Goal: Task Accomplishment & Management: Complete application form

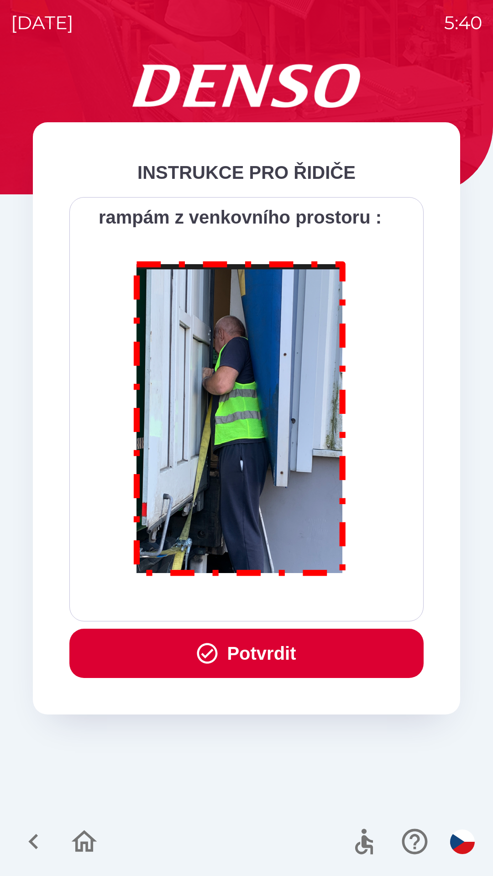
scroll to position [5130, 0]
click at [252, 655] on button "Potvrdit" at bounding box center [246, 653] width 354 height 49
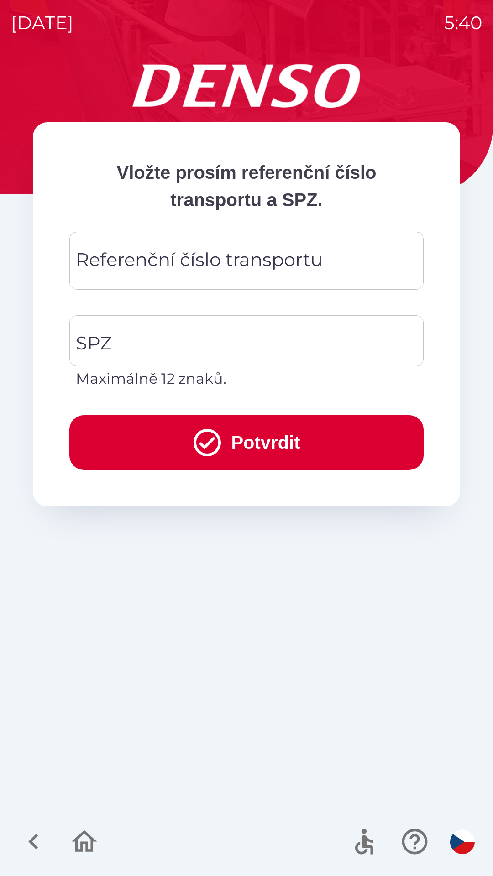
click at [146, 253] on div "Referenční číslo transportu Referenční číslo transportu" at bounding box center [246, 261] width 354 height 58
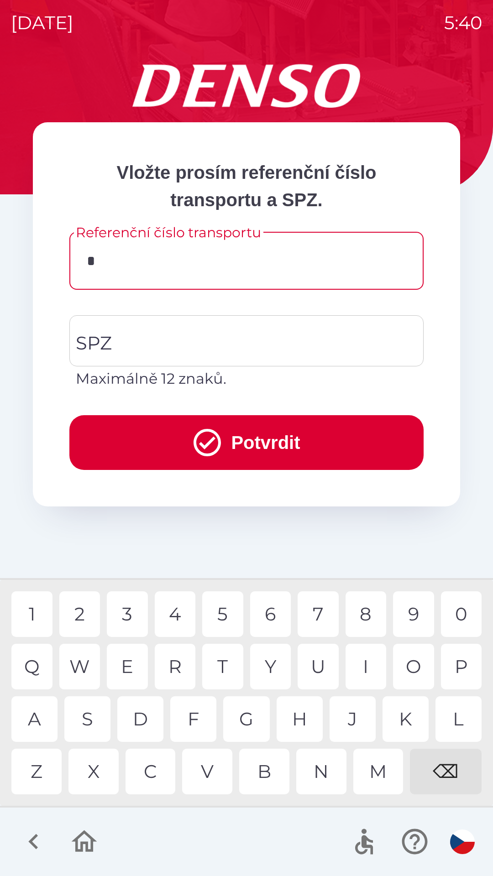
click at [400, 718] on div "K" at bounding box center [406, 720] width 46 height 46
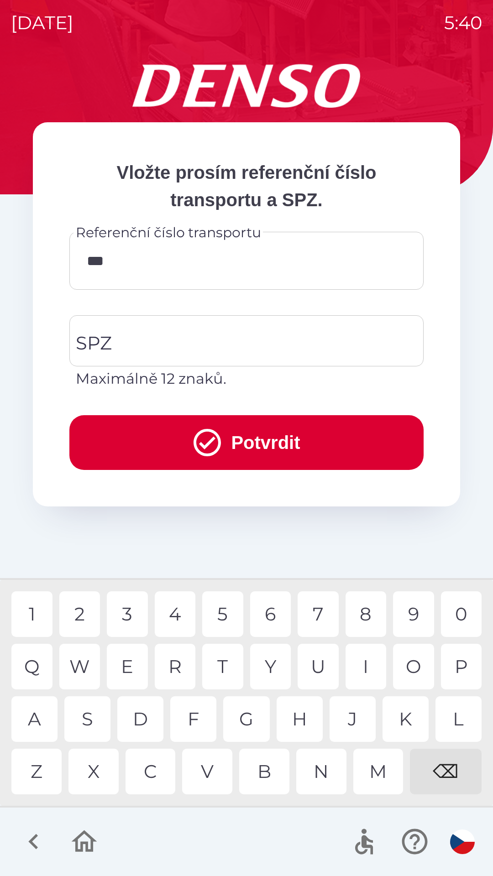
click at [37, 615] on div "1" at bounding box center [31, 615] width 41 height 46
type input "******"
click at [33, 606] on div "1" at bounding box center [31, 615] width 41 height 46
click at [135, 343] on input "SPZ" at bounding box center [239, 341] width 332 height 43
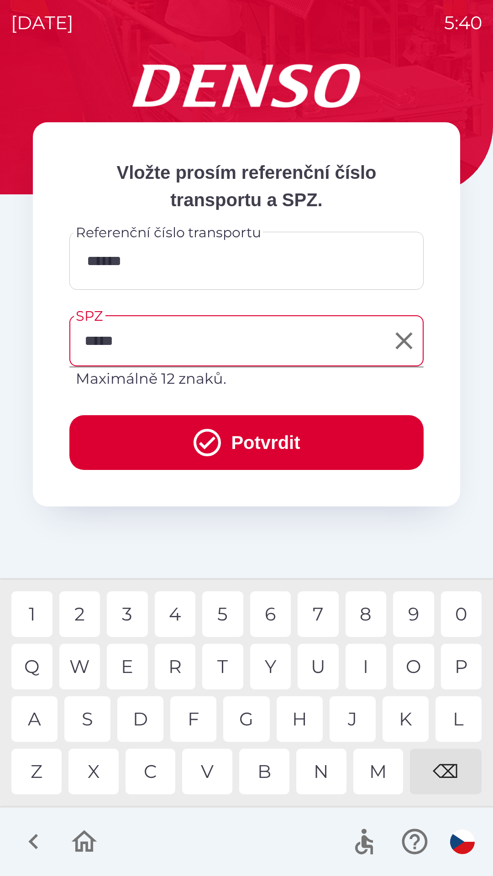
click at [235, 608] on div "5" at bounding box center [222, 615] width 41 height 46
type input "*******"
click at [147, 428] on button "Potvrdit" at bounding box center [246, 442] width 354 height 55
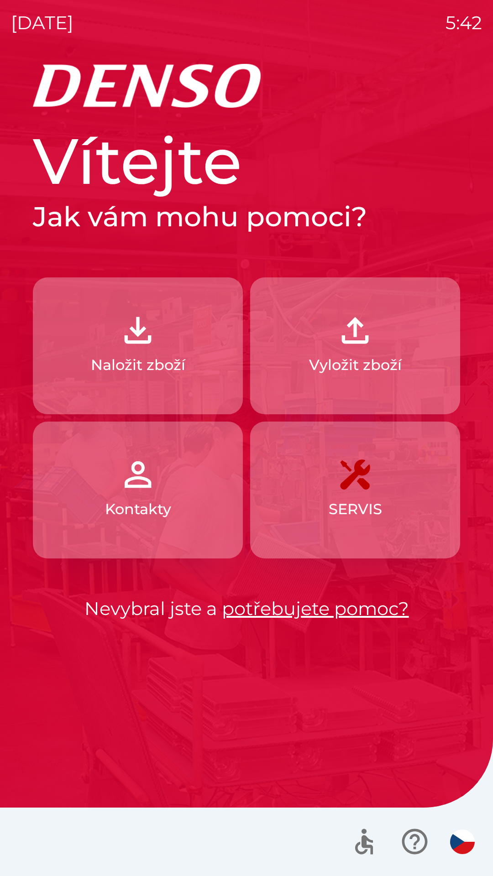
click at [353, 377] on button "Vyložit zboží" at bounding box center [355, 346] width 210 height 137
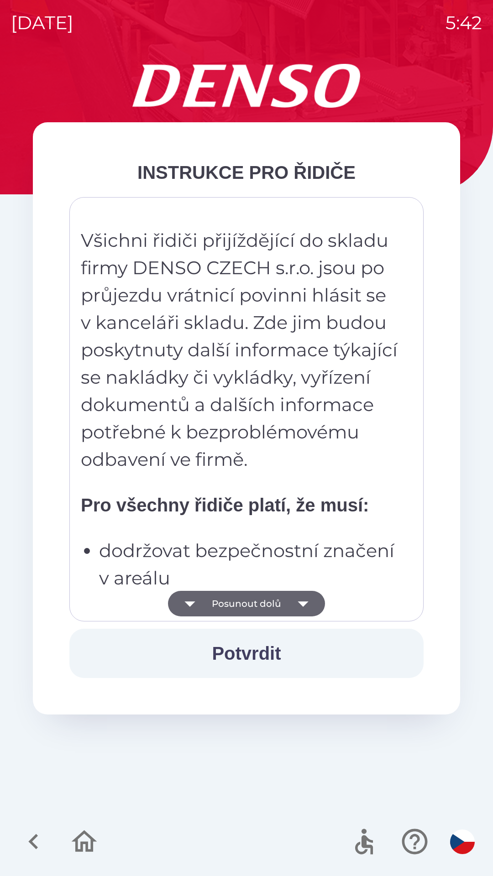
click at [303, 599] on icon "button" at bounding box center [303, 604] width 26 height 26
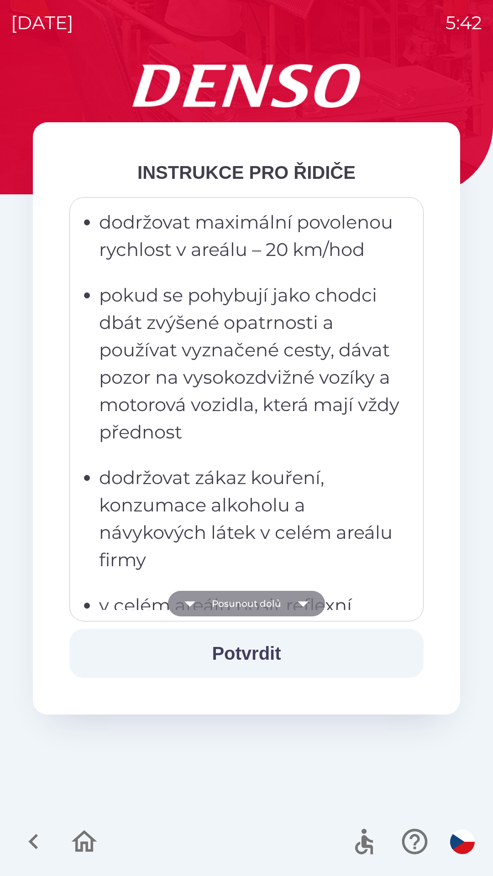
click at [299, 603] on icon "button" at bounding box center [303, 604] width 10 height 5
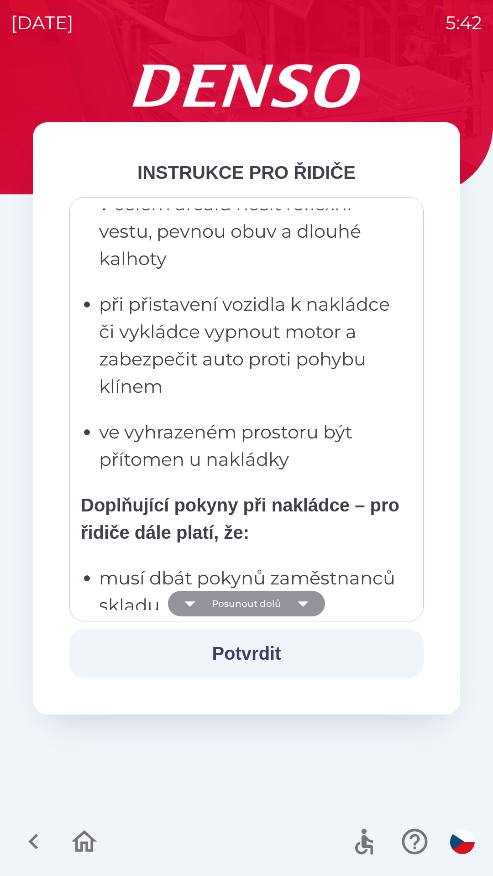
click at [310, 604] on icon "button" at bounding box center [303, 604] width 26 height 26
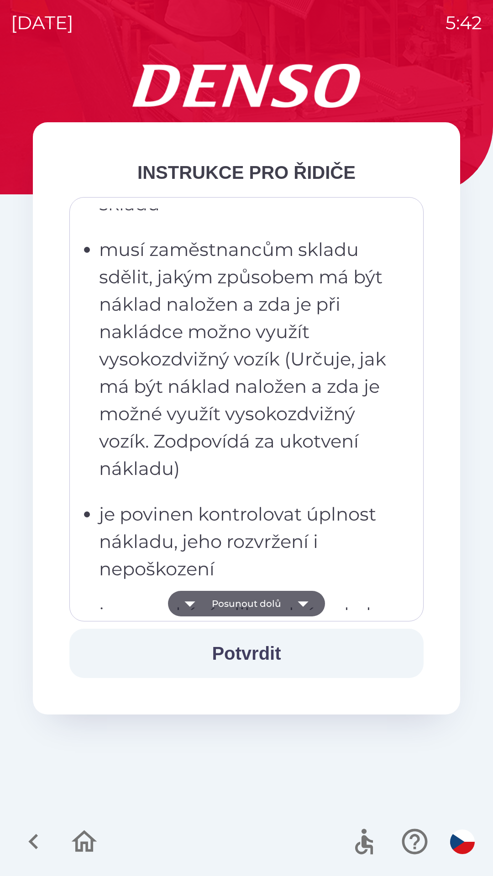
click at [307, 607] on icon "button" at bounding box center [303, 604] width 26 height 26
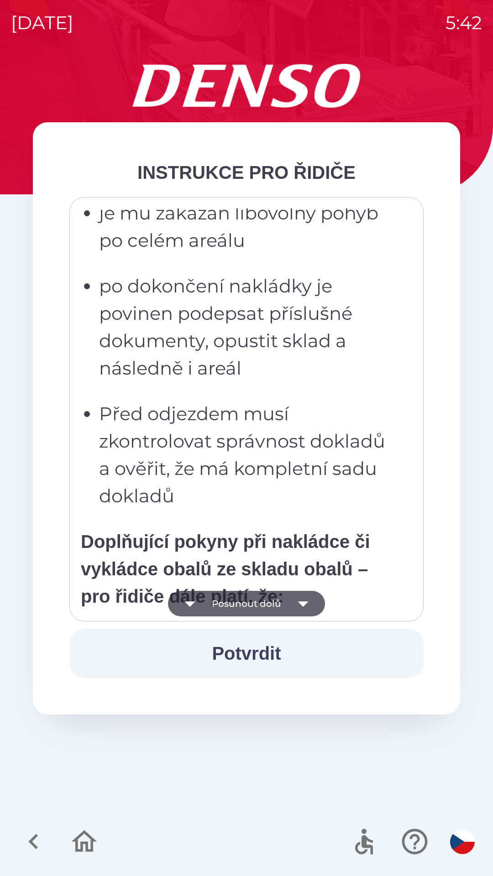
click at [308, 604] on icon "button" at bounding box center [303, 604] width 26 height 26
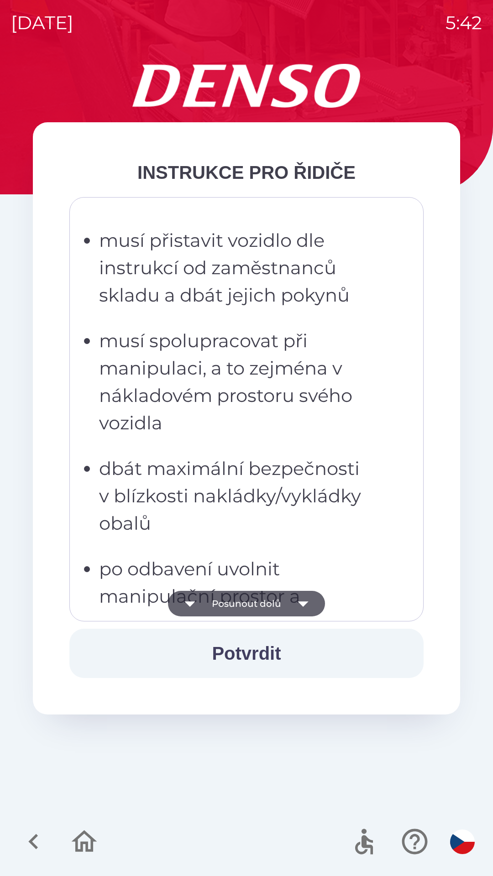
click at [310, 606] on icon "button" at bounding box center [303, 604] width 26 height 26
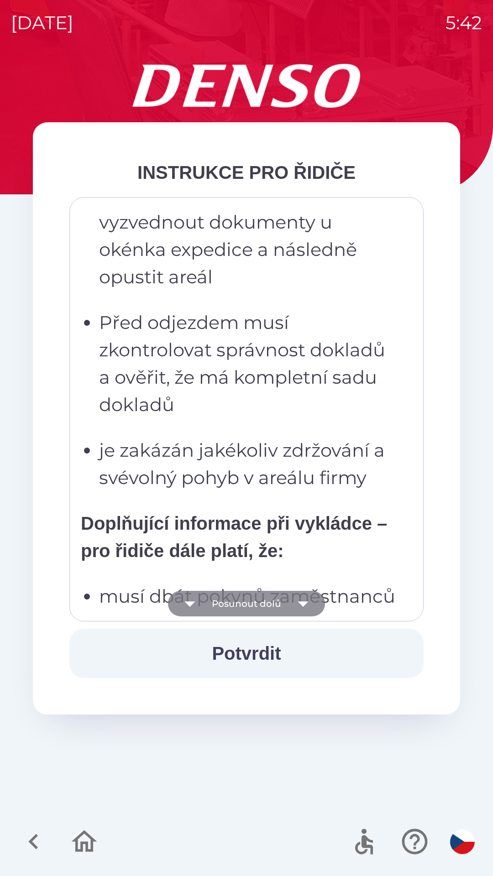
click at [310, 607] on icon "button" at bounding box center [303, 604] width 26 height 26
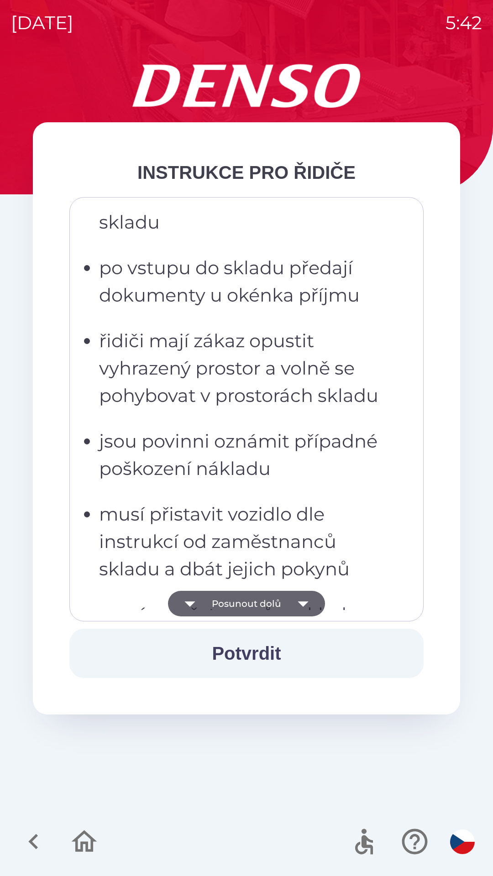
click at [312, 602] on icon "button" at bounding box center [303, 604] width 26 height 26
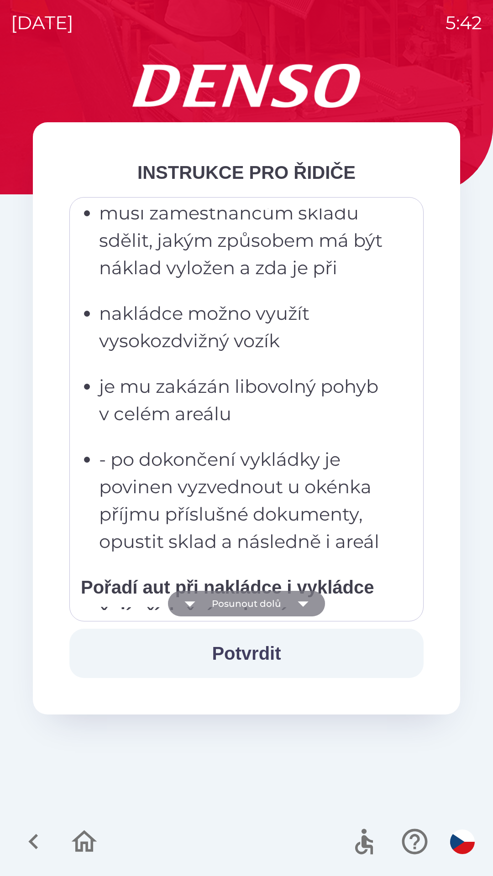
click at [308, 603] on icon "button" at bounding box center [303, 604] width 26 height 26
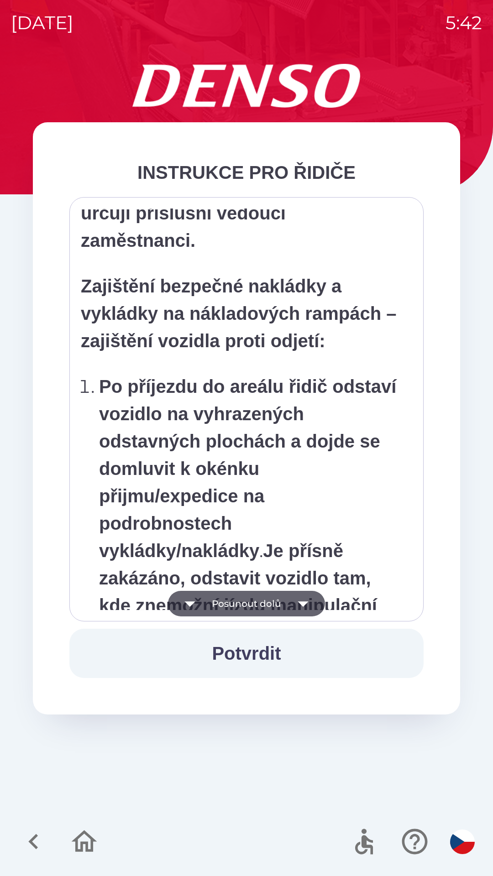
click at [309, 604] on icon "button" at bounding box center [303, 604] width 26 height 26
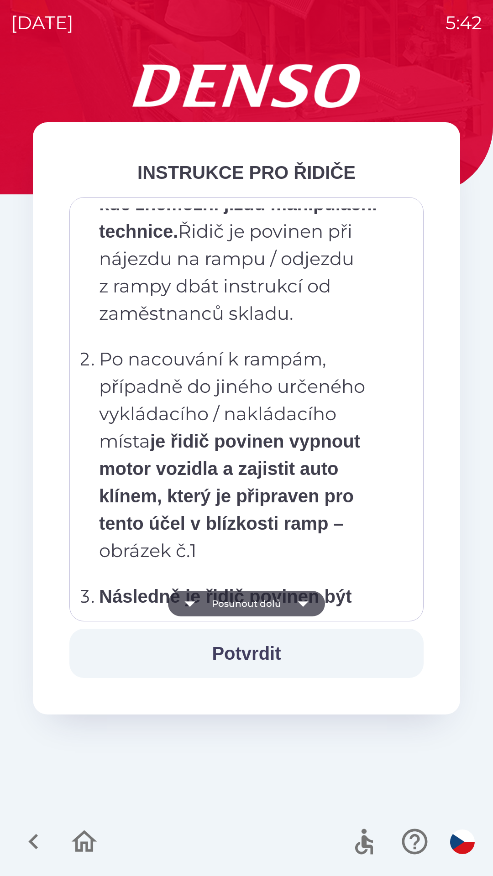
click at [307, 607] on icon "button" at bounding box center [303, 604] width 26 height 26
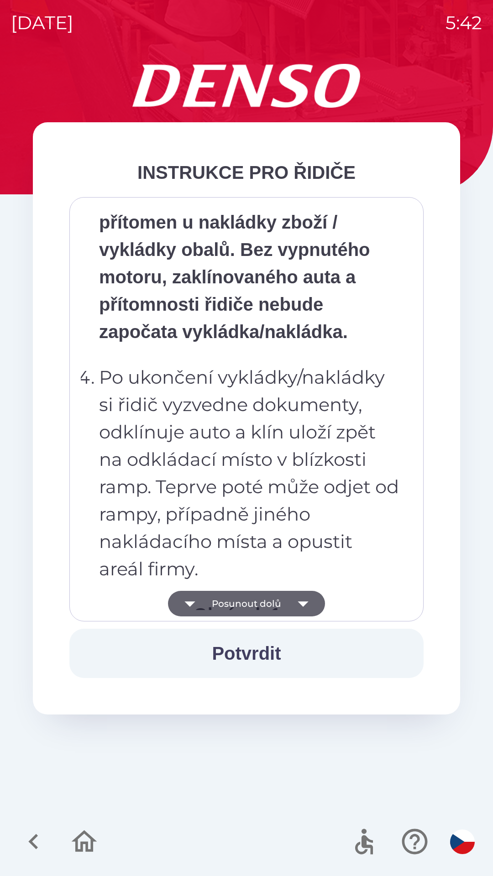
click at [308, 604] on icon "button" at bounding box center [303, 604] width 26 height 26
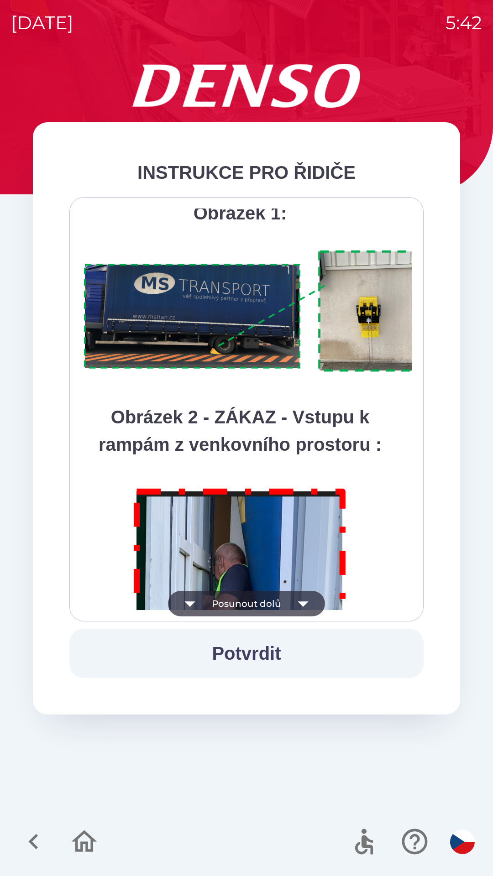
click at [311, 607] on icon "button" at bounding box center [303, 604] width 26 height 26
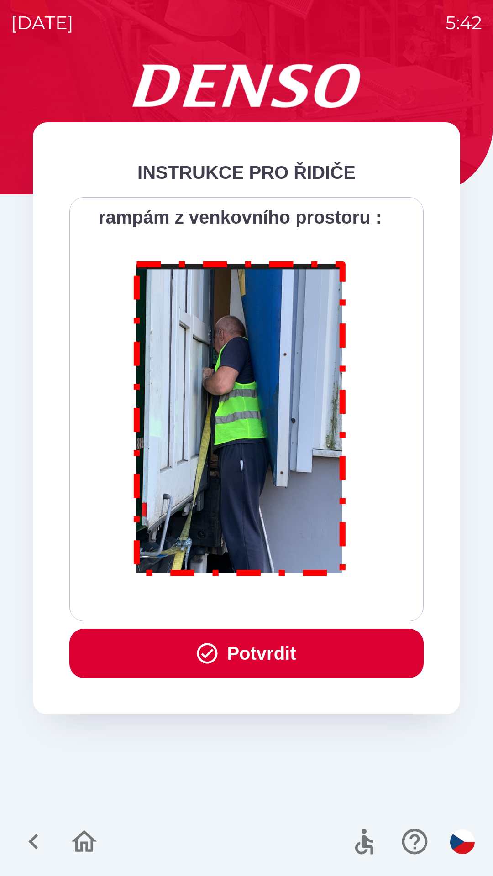
click at [282, 653] on button "Potvrdit" at bounding box center [246, 653] width 354 height 49
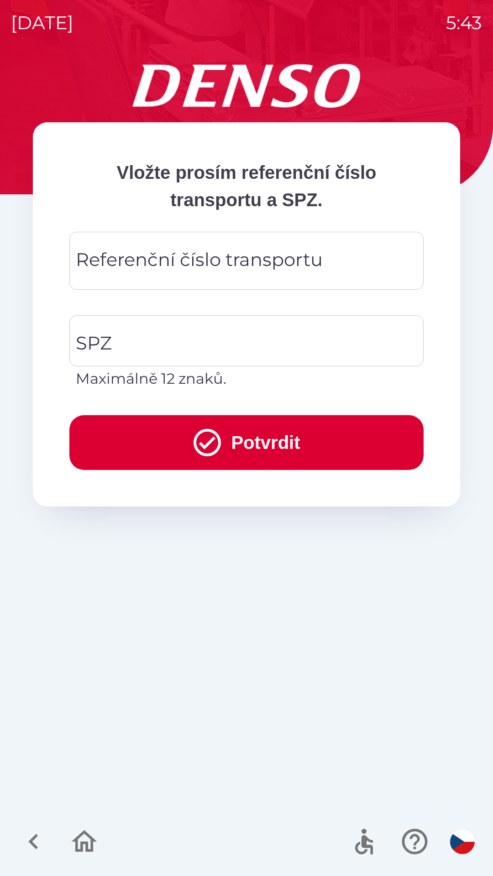
click at [136, 268] on div "Referenční číslo transportu Referenční číslo transportu" at bounding box center [246, 261] width 354 height 58
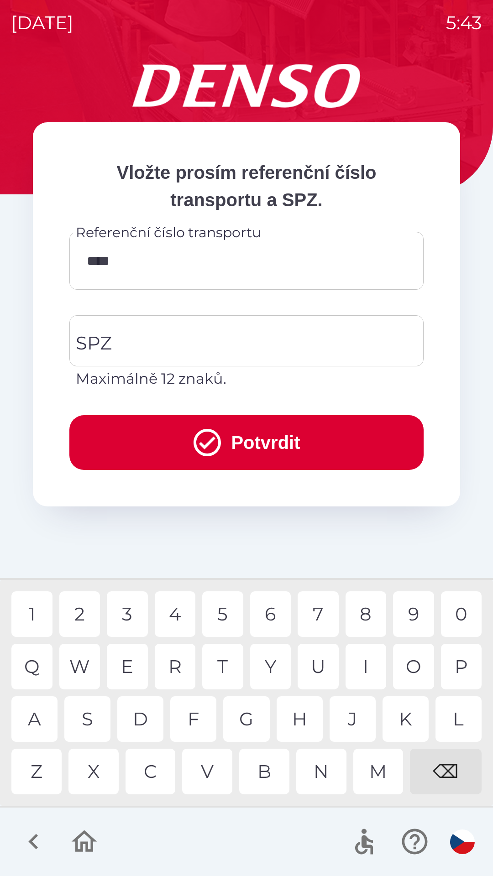
click at [319, 668] on div "U" at bounding box center [318, 667] width 41 height 46
click at [183, 620] on div "4" at bounding box center [175, 615] width 41 height 46
click at [274, 618] on div "6" at bounding box center [270, 615] width 41 height 46
click at [414, 614] on div "9" at bounding box center [413, 615] width 41 height 46
type input "**********"
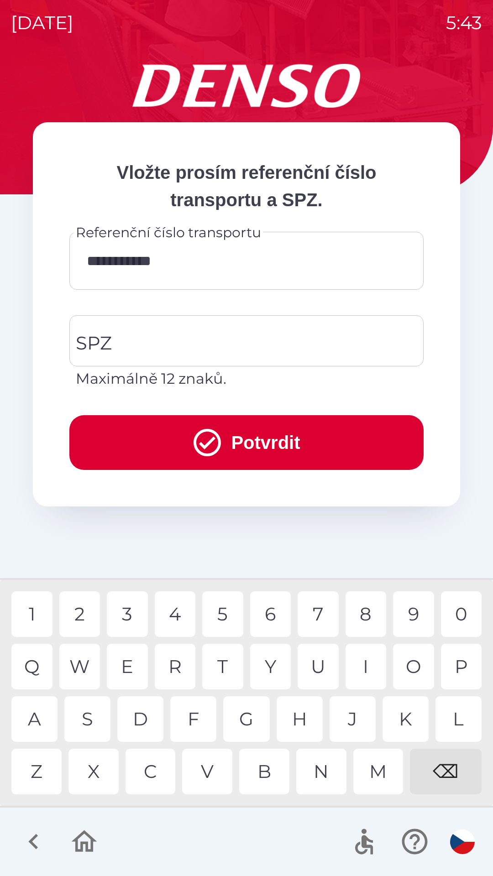
click at [276, 607] on div "6" at bounding box center [270, 615] width 41 height 46
click at [139, 349] on input "SPZ" at bounding box center [239, 341] width 332 height 43
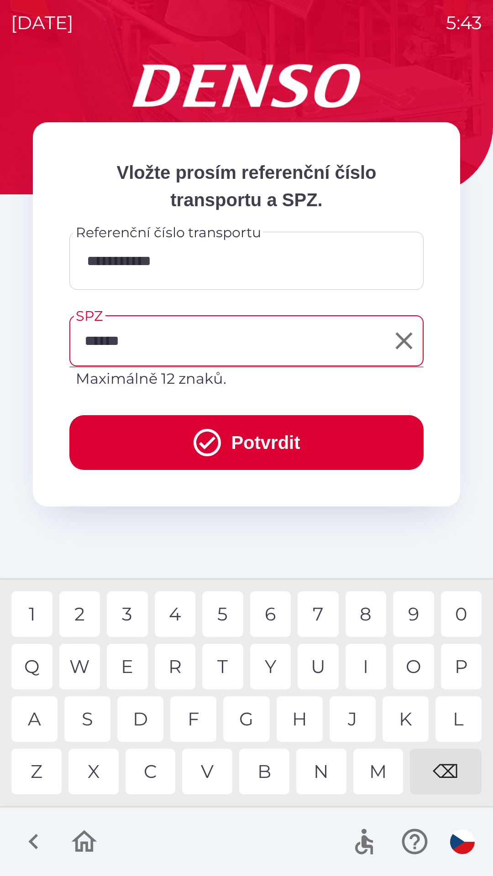
type input "*******"
click at [247, 441] on button "Potvrdit" at bounding box center [246, 442] width 354 height 55
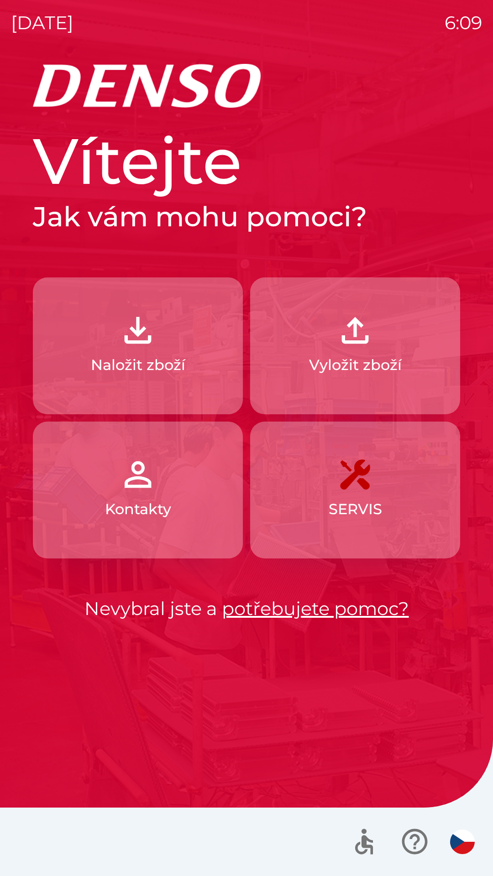
click at [75, 310] on button "Naložit zboží" at bounding box center [138, 346] width 210 height 137
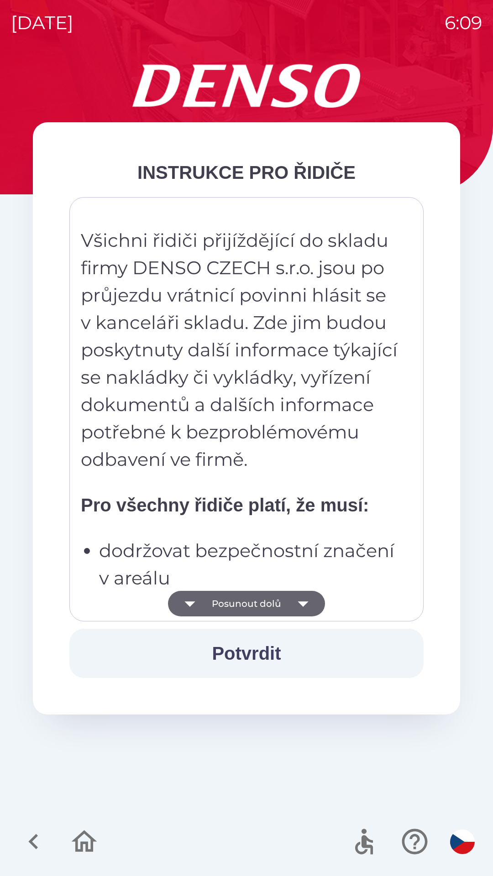
click at [277, 611] on button "Posunout dolů" at bounding box center [246, 604] width 157 height 26
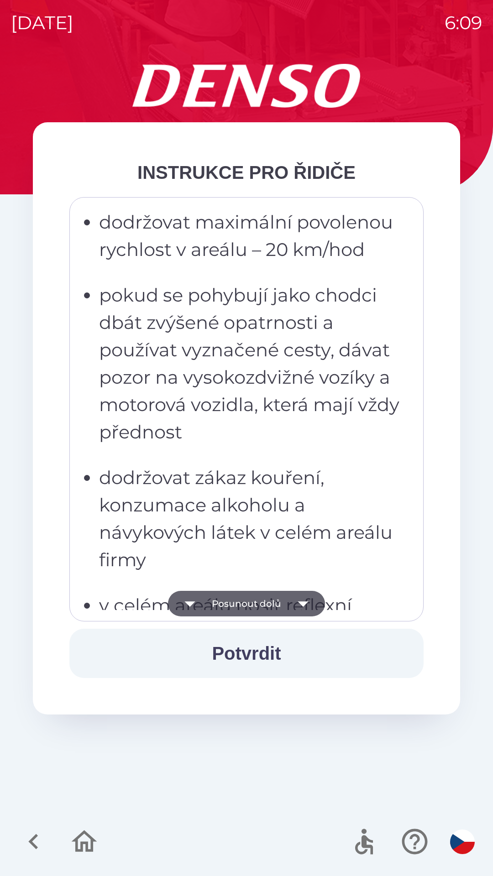
click at [269, 612] on button "Posunout dolů" at bounding box center [246, 604] width 157 height 26
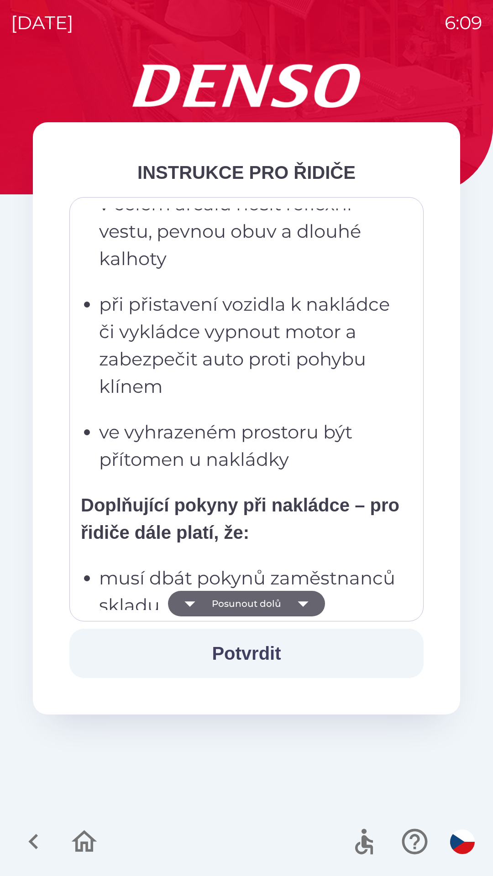
click at [273, 604] on button "Posunout dolů" at bounding box center [246, 604] width 157 height 26
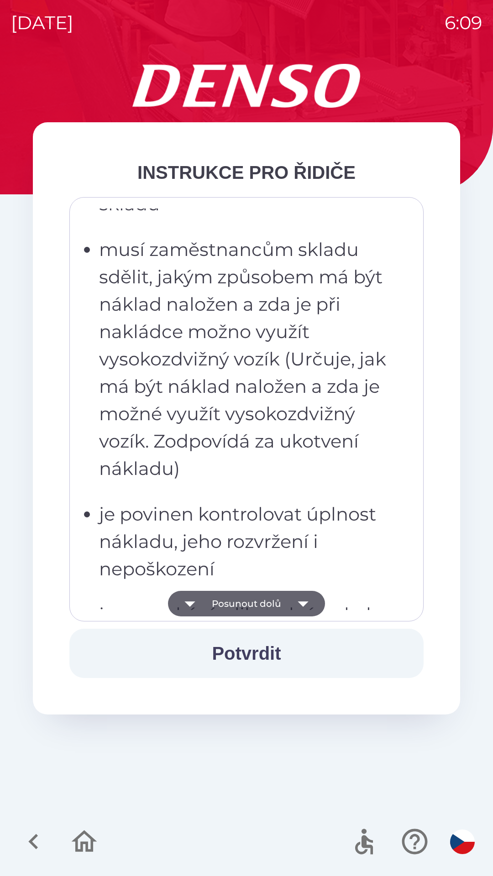
click at [279, 604] on button "Posunout dolů" at bounding box center [246, 604] width 157 height 26
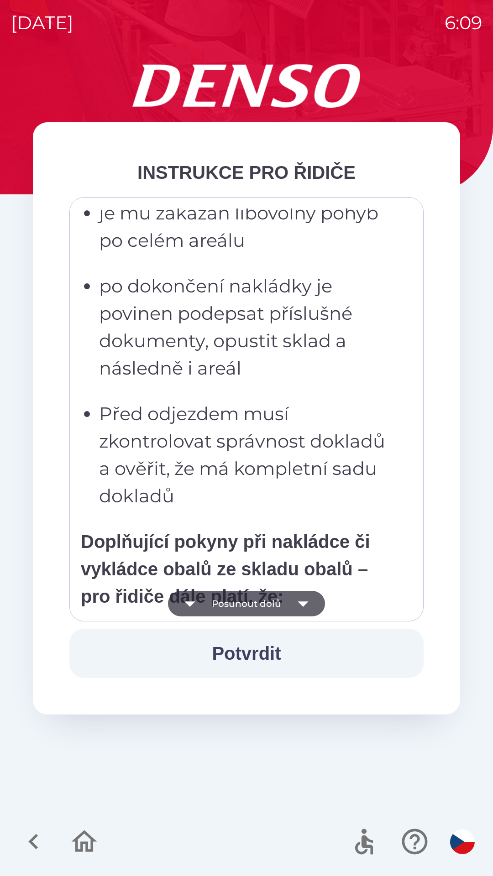
click at [283, 603] on button "Posunout dolů" at bounding box center [246, 604] width 157 height 26
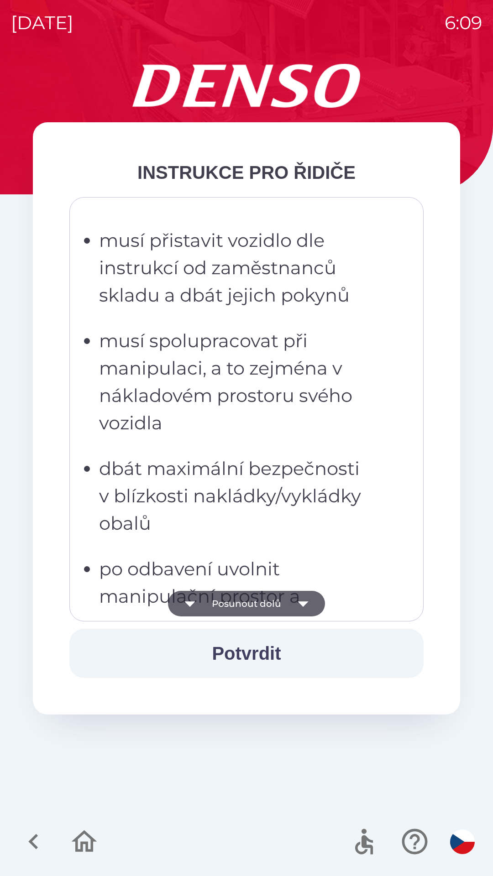
click at [283, 602] on button "Posunout dolů" at bounding box center [246, 604] width 157 height 26
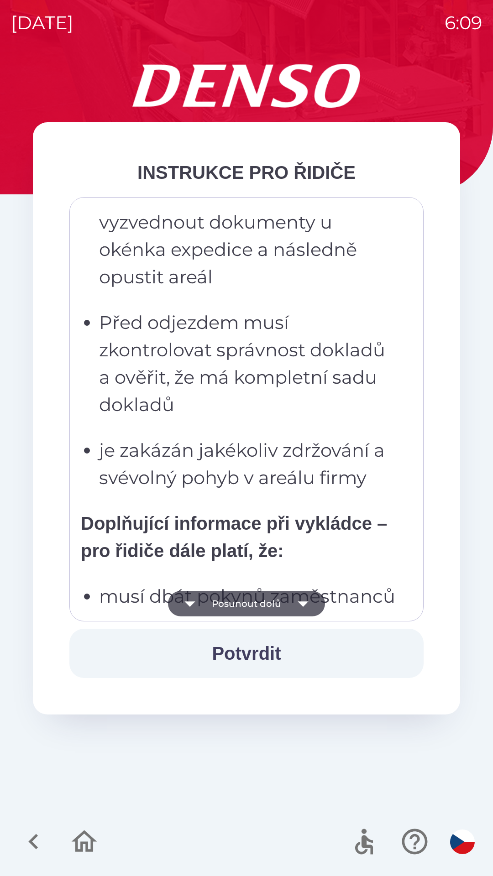
click at [287, 593] on button "Posunout dolů" at bounding box center [246, 604] width 157 height 26
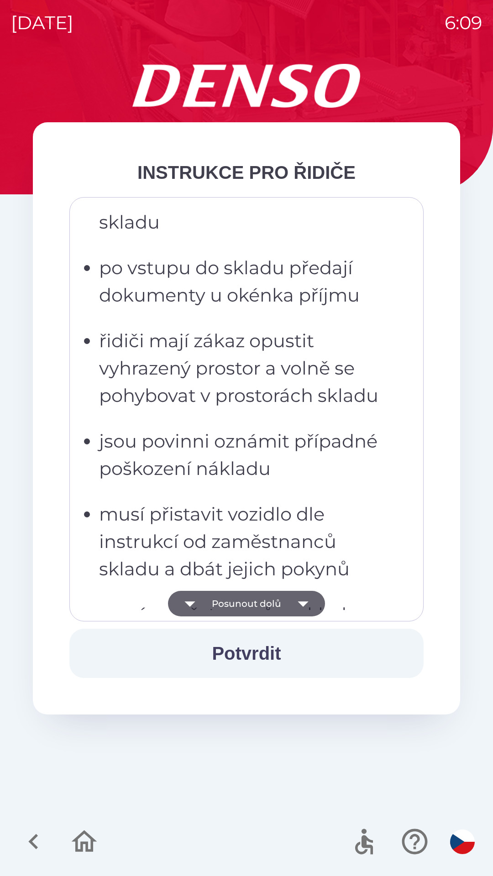
click at [290, 593] on icon "button" at bounding box center [303, 604] width 26 height 26
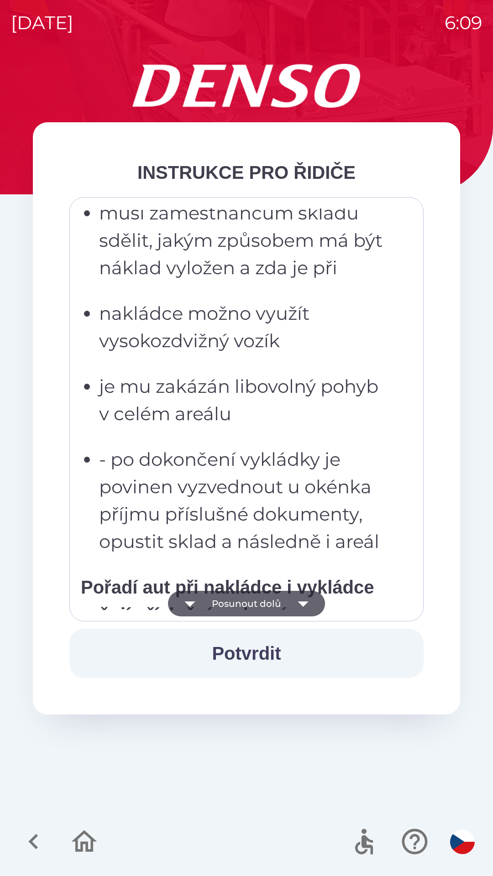
click at [286, 596] on button "Posunout dolů" at bounding box center [246, 604] width 157 height 26
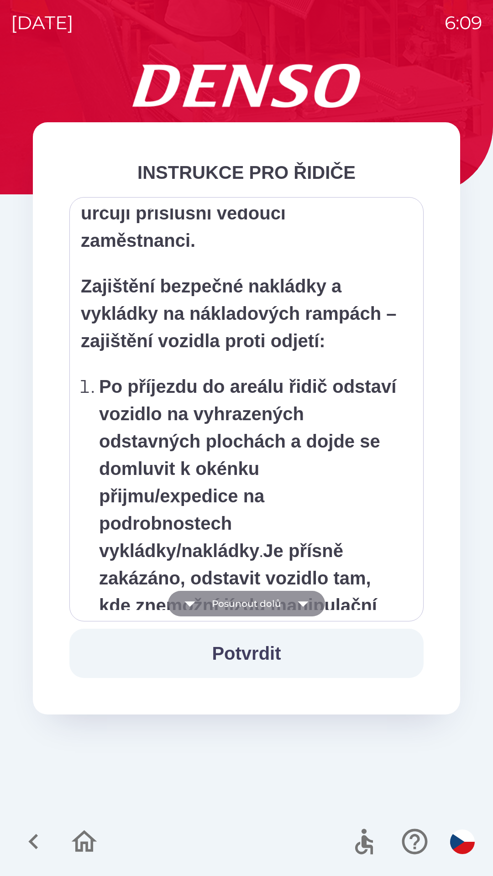
click at [297, 603] on icon "button" at bounding box center [303, 604] width 26 height 26
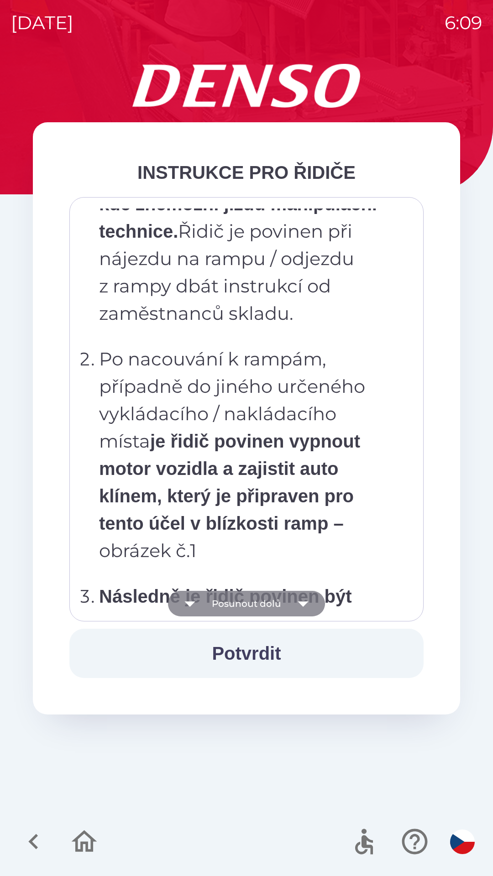
click at [301, 610] on icon "button" at bounding box center [303, 604] width 26 height 26
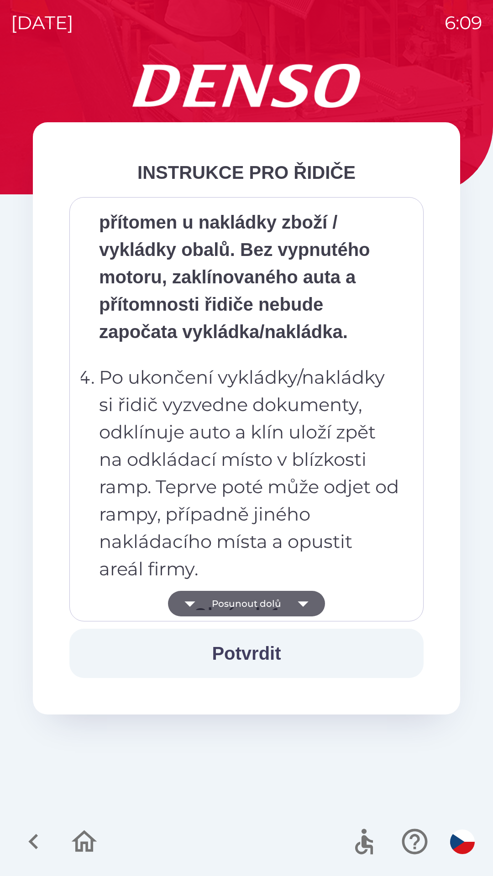
click at [309, 604] on icon "button" at bounding box center [303, 604] width 26 height 26
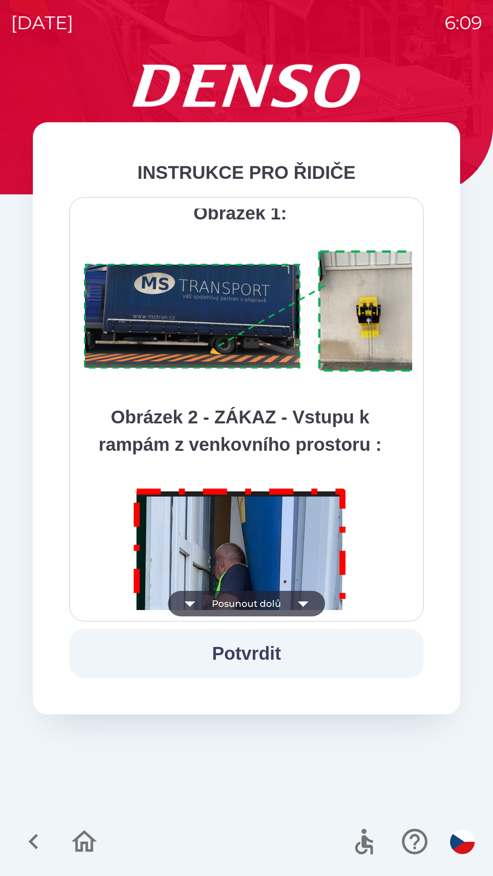
click at [304, 612] on icon "button" at bounding box center [303, 604] width 26 height 26
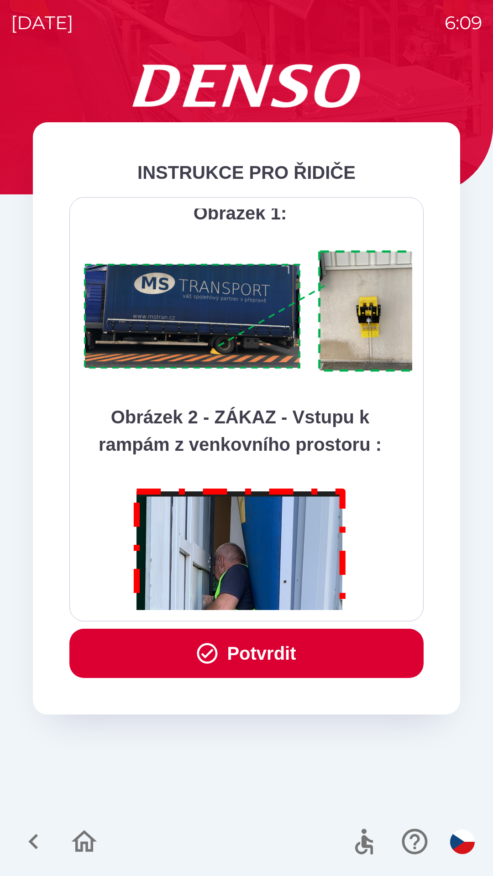
scroll to position [5130, 0]
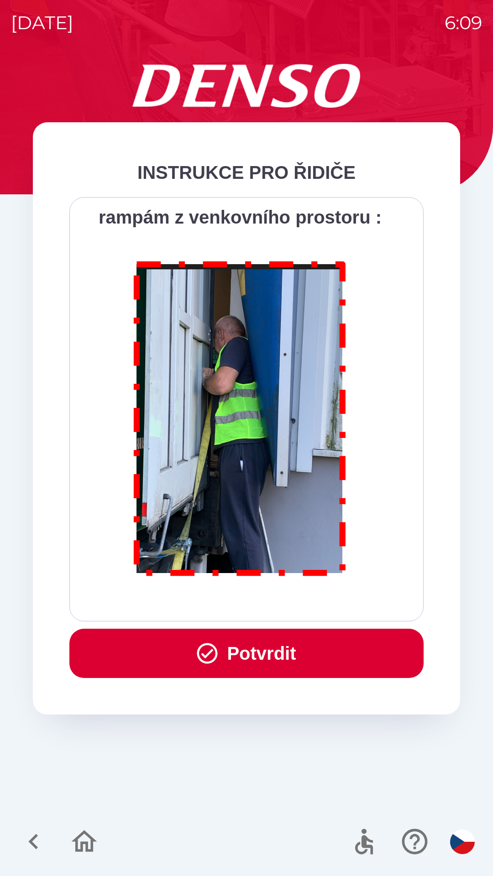
click at [311, 650] on button "Potvrdit" at bounding box center [246, 653] width 354 height 49
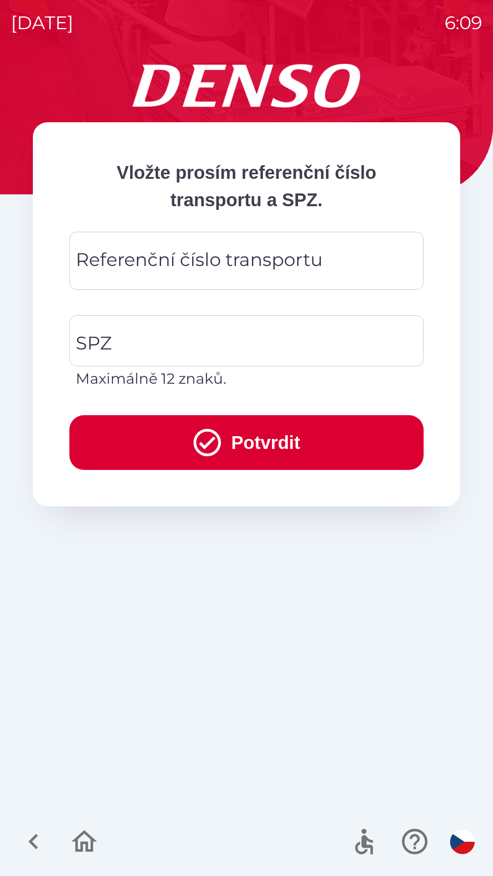
click at [195, 263] on div "Referenční číslo transportu Referenční číslo transportu" at bounding box center [246, 261] width 354 height 58
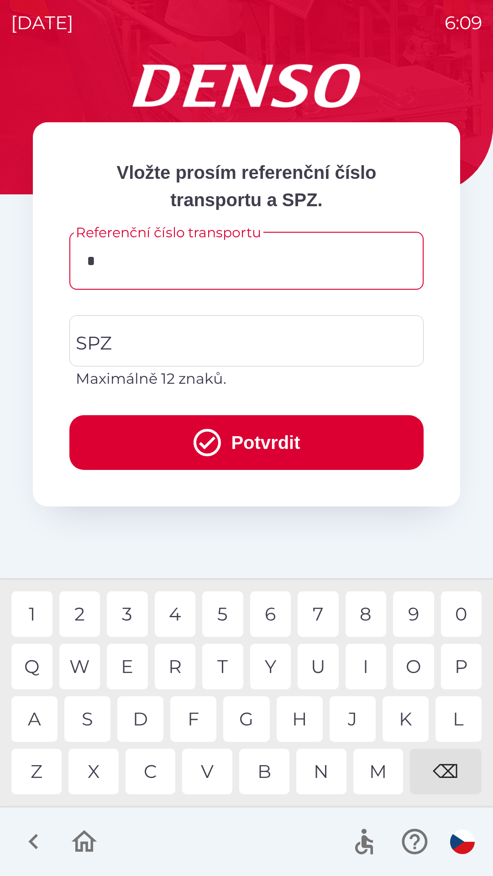
click at [320, 616] on div "7" at bounding box center [318, 615] width 41 height 46
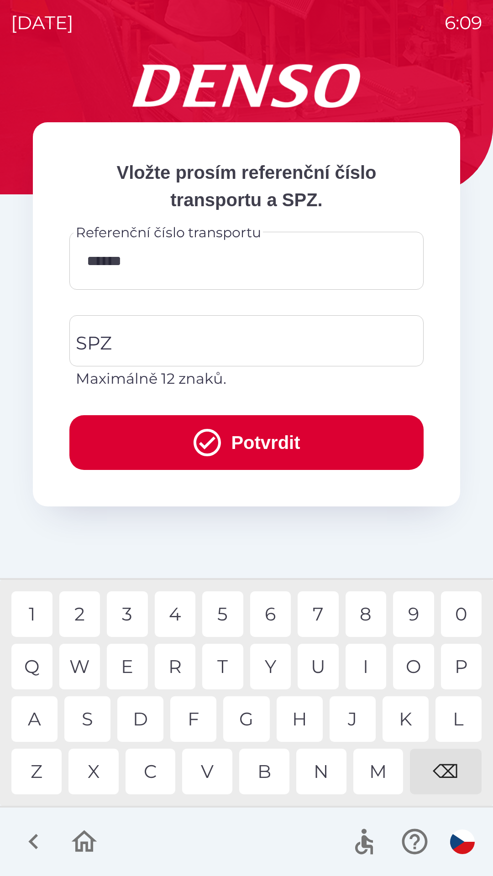
click at [82, 669] on div "W" at bounding box center [79, 667] width 41 height 46
click at [131, 622] on div "3" at bounding box center [127, 615] width 41 height 46
type input "********"
click at [231, 333] on input "SPZ" at bounding box center [239, 341] width 332 height 43
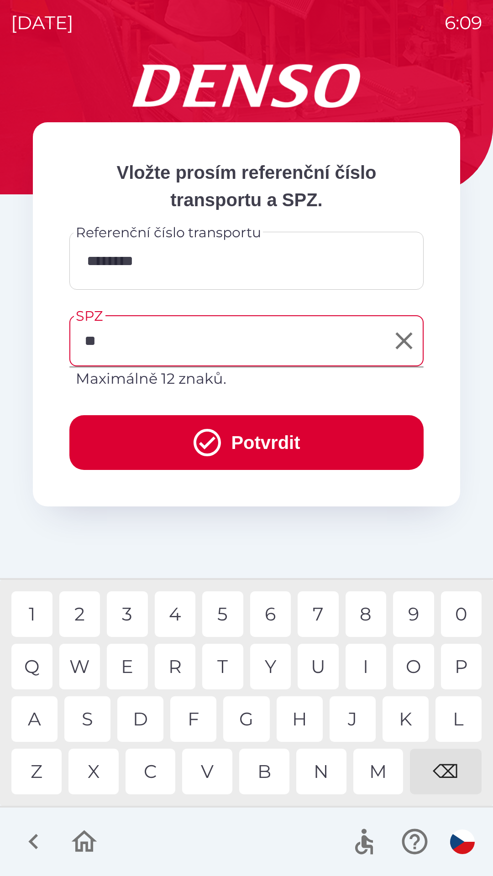
click at [406, 714] on div "K" at bounding box center [406, 720] width 46 height 46
click at [220, 614] on div "5" at bounding box center [222, 615] width 41 height 46
click at [224, 617] on div "5" at bounding box center [222, 615] width 41 height 46
click at [175, 617] on div "4" at bounding box center [175, 615] width 41 height 46
type input "*******"
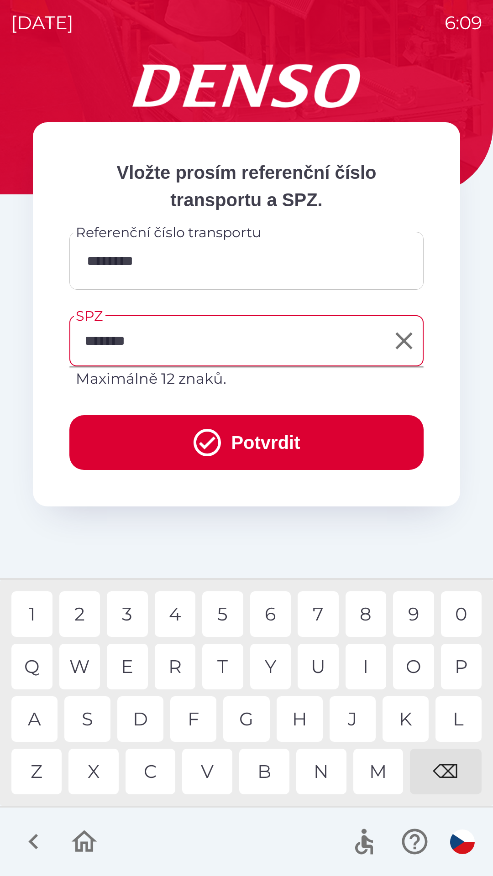
click at [465, 611] on div "0" at bounding box center [461, 615] width 41 height 46
click at [295, 444] on button "Potvrdit" at bounding box center [246, 442] width 354 height 55
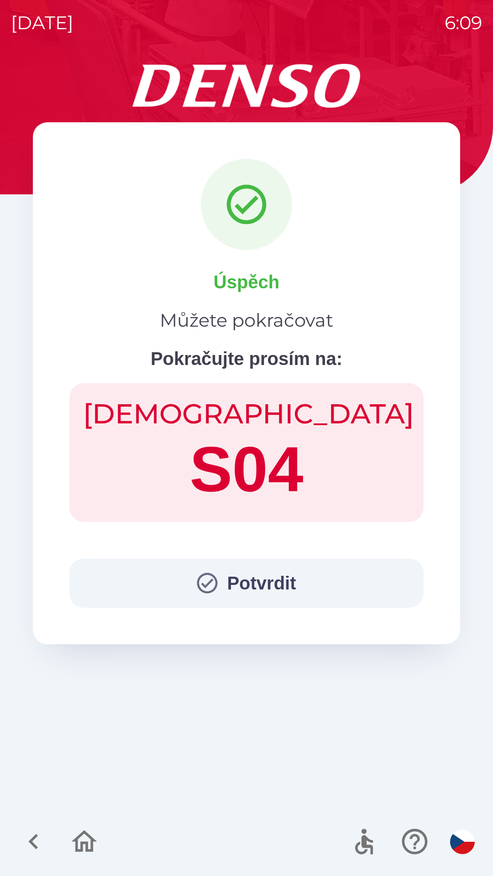
click at [255, 578] on button "Potvrdit" at bounding box center [246, 583] width 354 height 49
